Goal: Navigation & Orientation: Find specific page/section

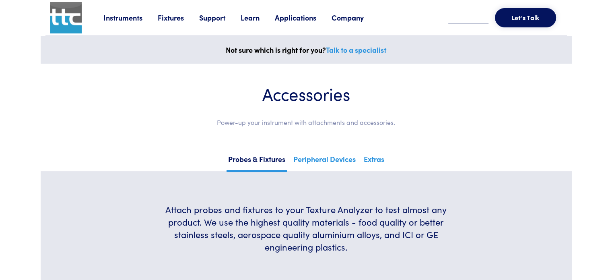
click at [138, 17] on link "Instruments" at bounding box center [130, 17] width 54 height 10
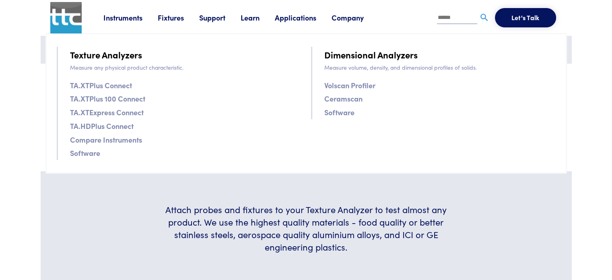
click at [344, 21] on link "Company" at bounding box center [354, 17] width 47 height 10
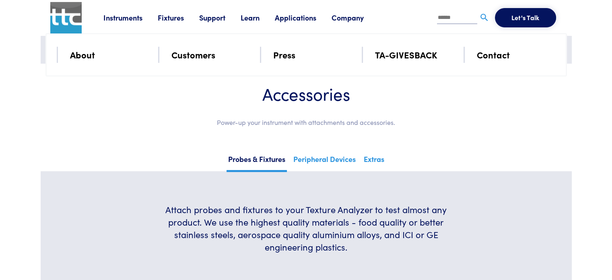
click at [92, 56] on link "About" at bounding box center [82, 54] width 25 height 14
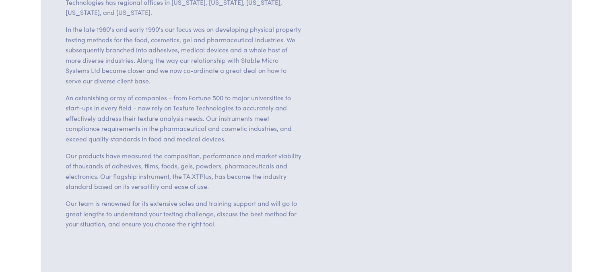
scroll to position [161, 0]
